Goal: Find specific page/section: Find specific page/section

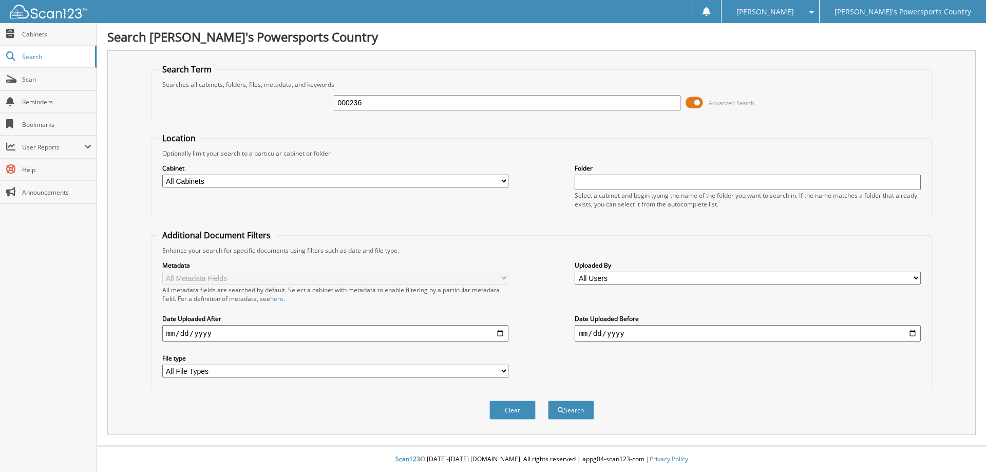
type input "000236"
click at [548, 401] on button "Search" at bounding box center [571, 410] width 46 height 19
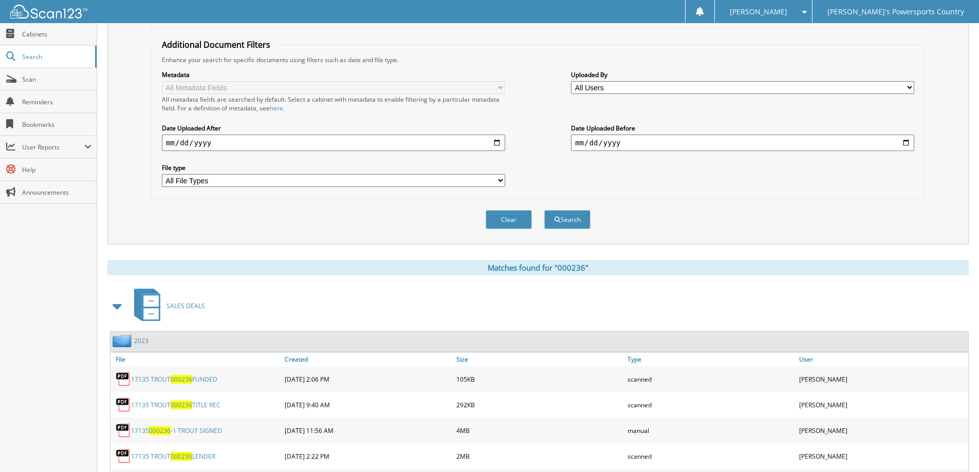
scroll to position [311, 0]
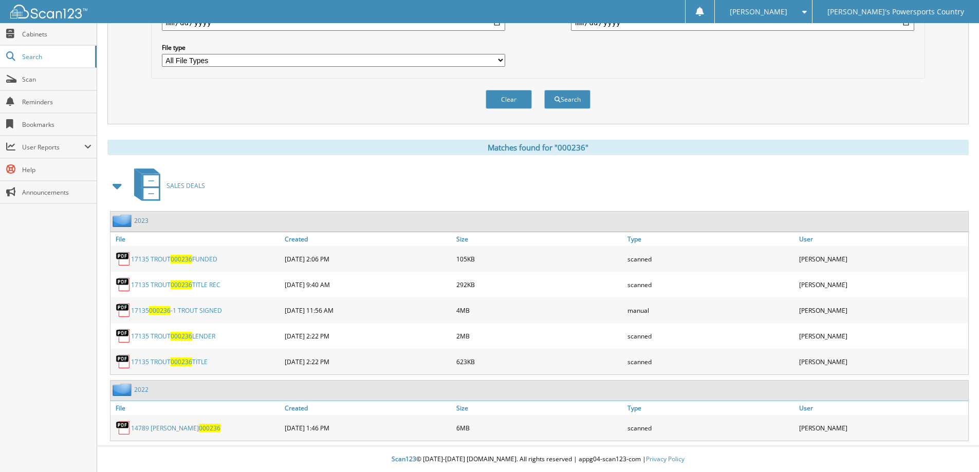
click at [168, 428] on link "14789 [PERSON_NAME] 000236" at bounding box center [175, 428] width 89 height 9
click at [46, 72] on link "Scan" at bounding box center [48, 79] width 97 height 22
